Goal: Information Seeking & Learning: Learn about a topic

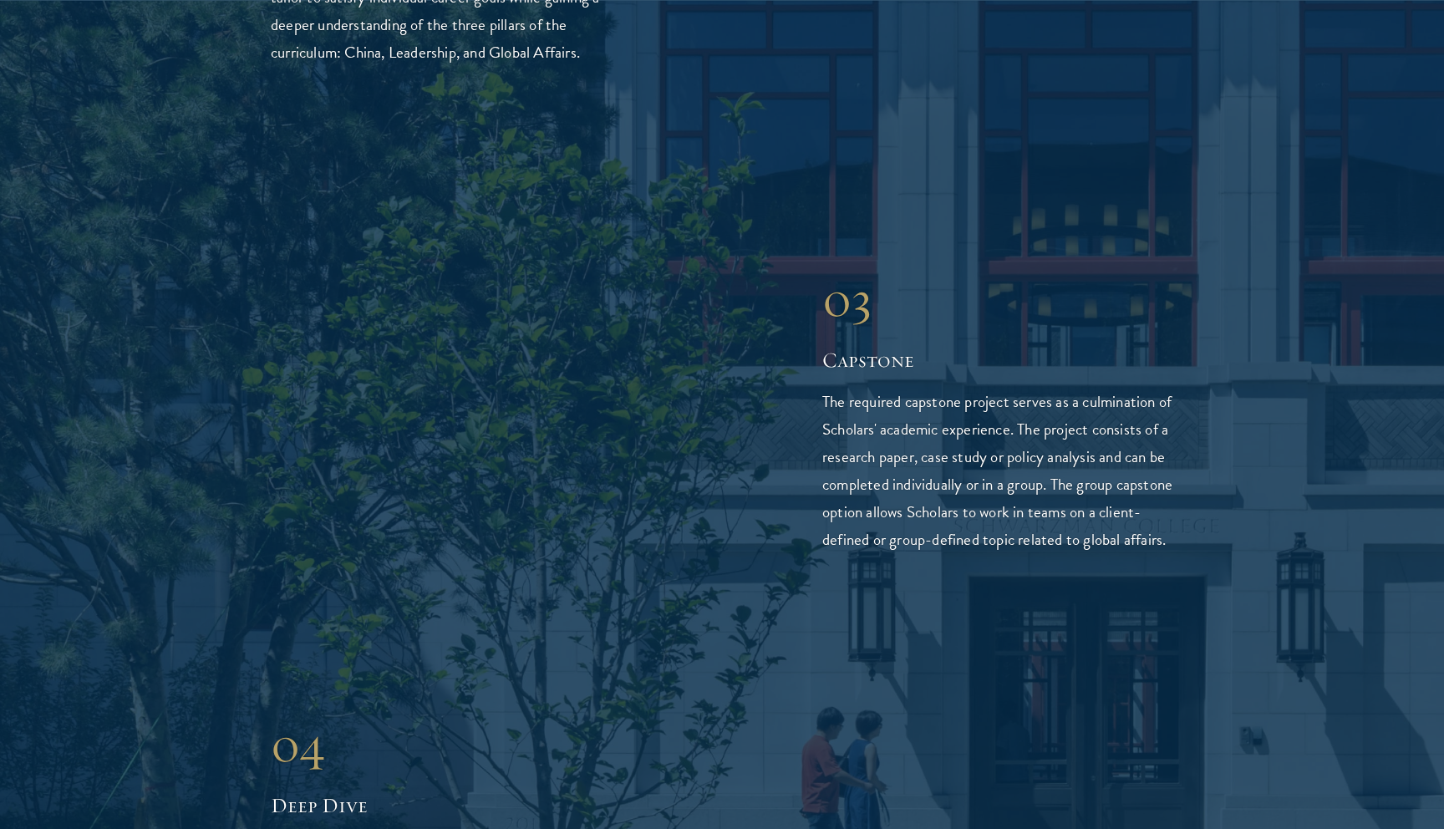
scroll to position [3602, 0]
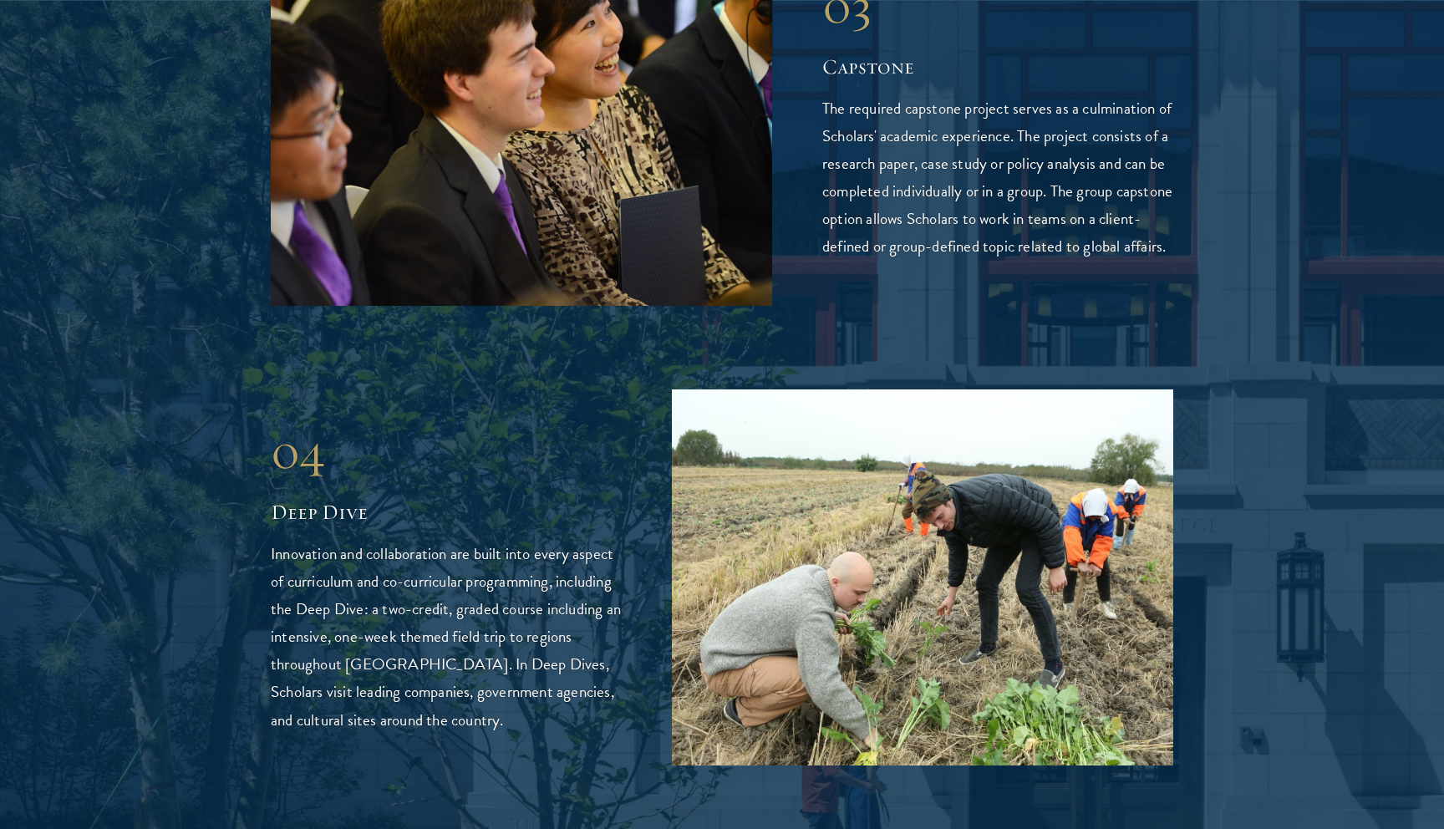
click at [341, 540] on p "Innovation and collaboration are built into every aspect of curriculum and co-c…" at bounding box center [446, 636] width 351 height 193
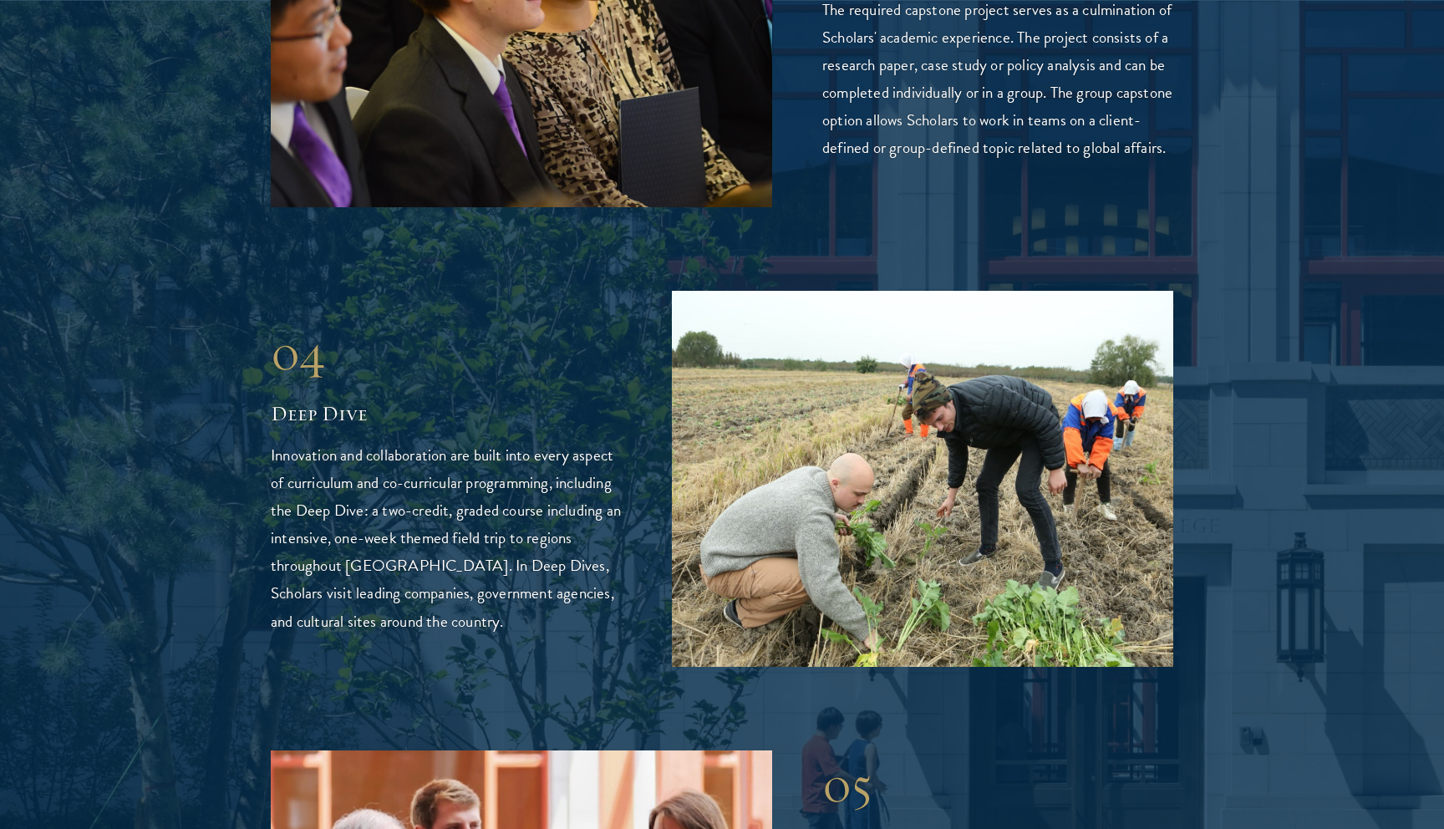
scroll to position [3733, 0]
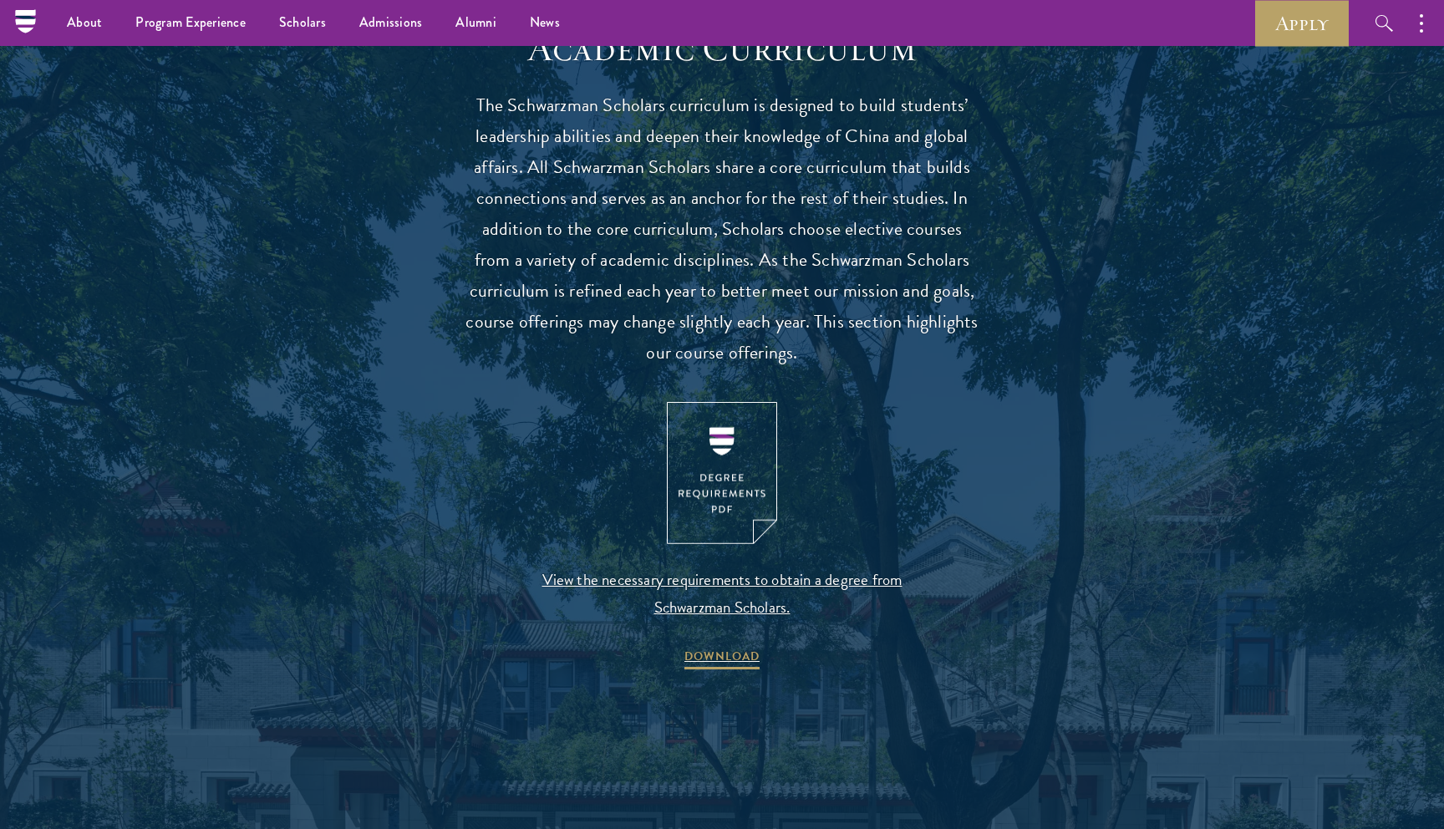
scroll to position [1349, 0]
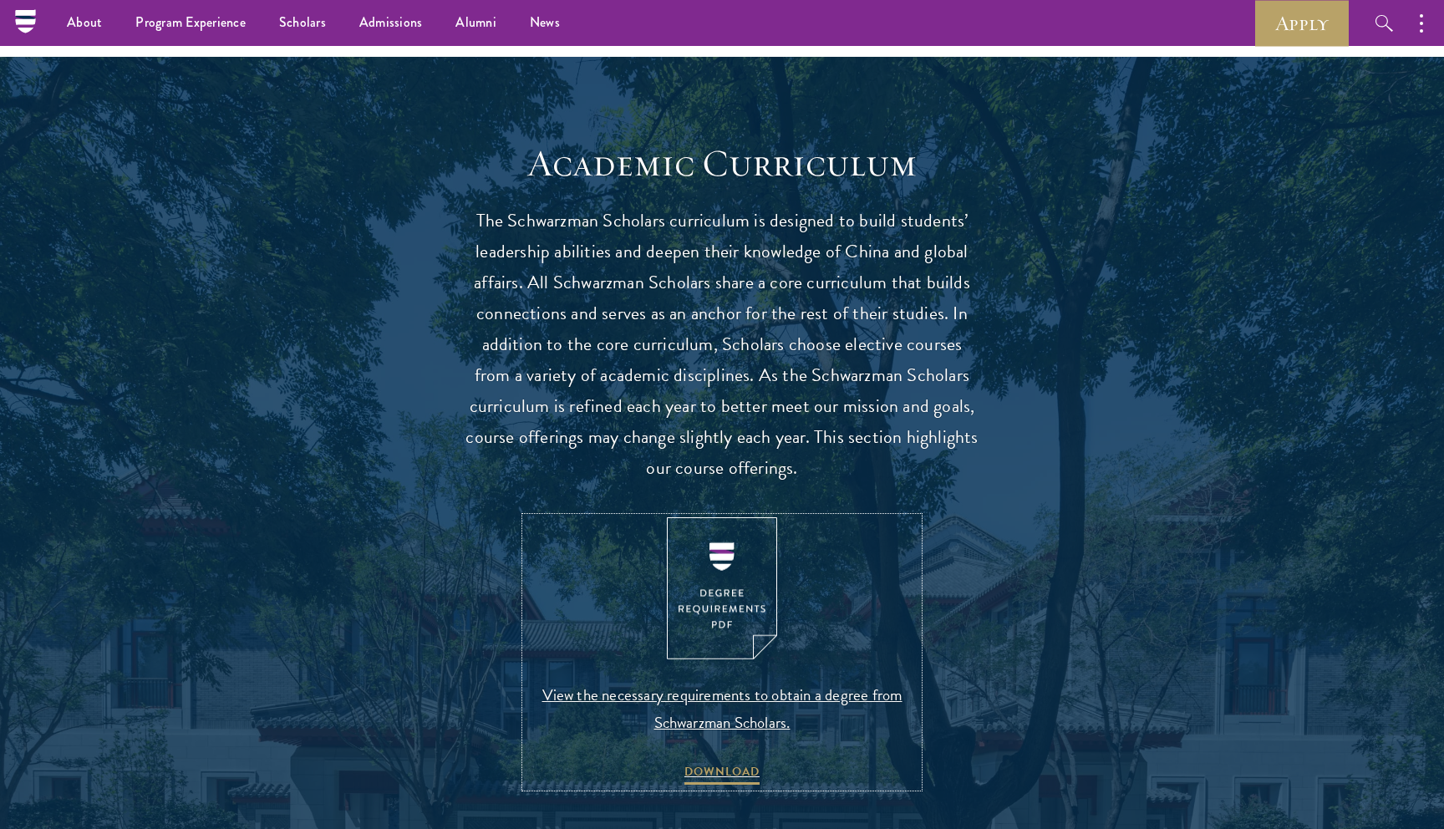
click at [723, 587] on img at bounding box center [722, 588] width 110 height 143
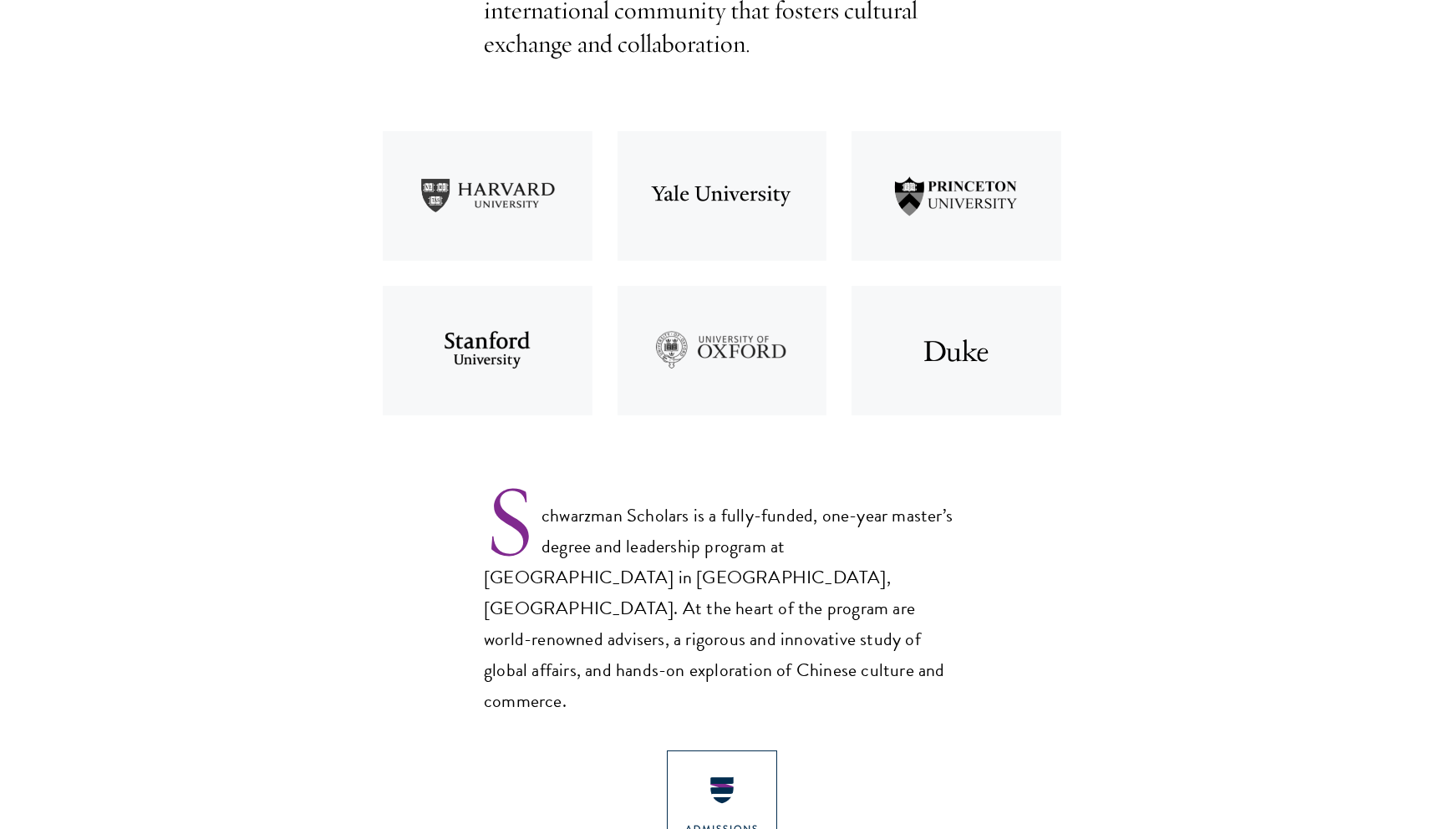
scroll to position [712, 0]
